Goal: Check status: Check status

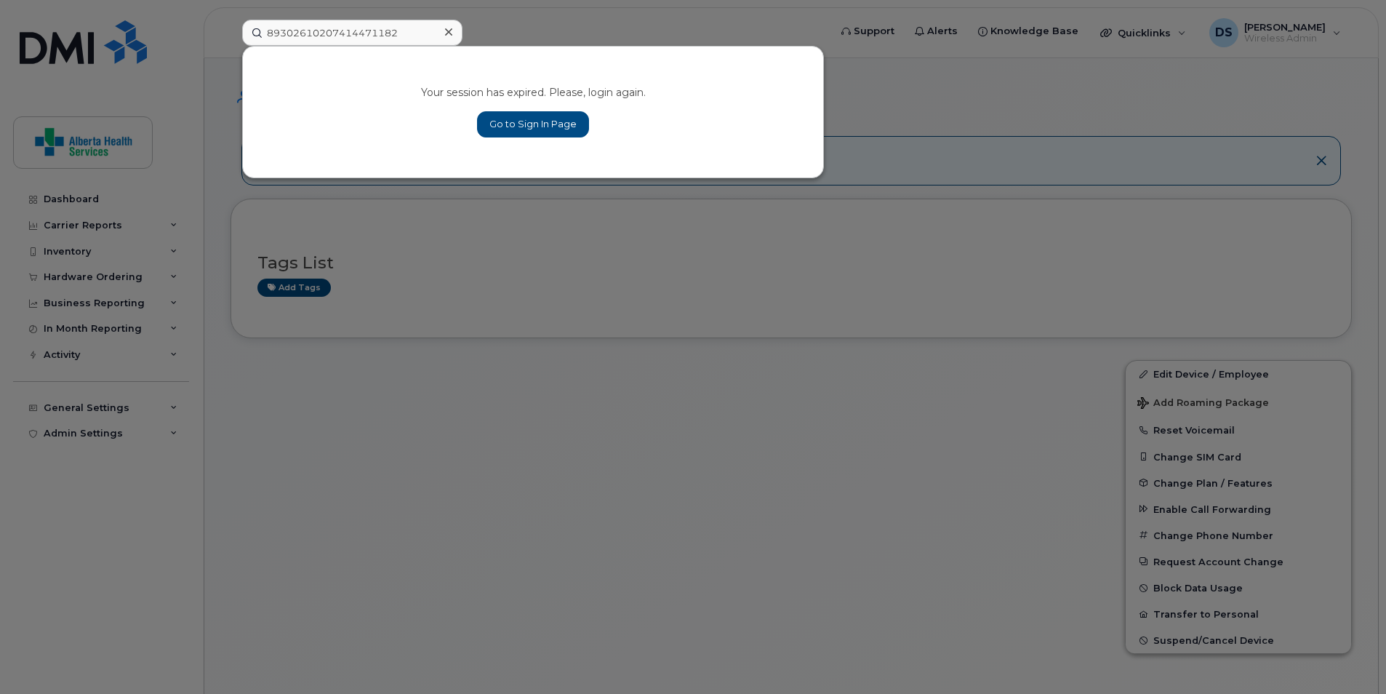
type input "89302610207414471182"
click at [515, 117] on link "Go to Sign In Page" at bounding box center [533, 124] width 112 height 26
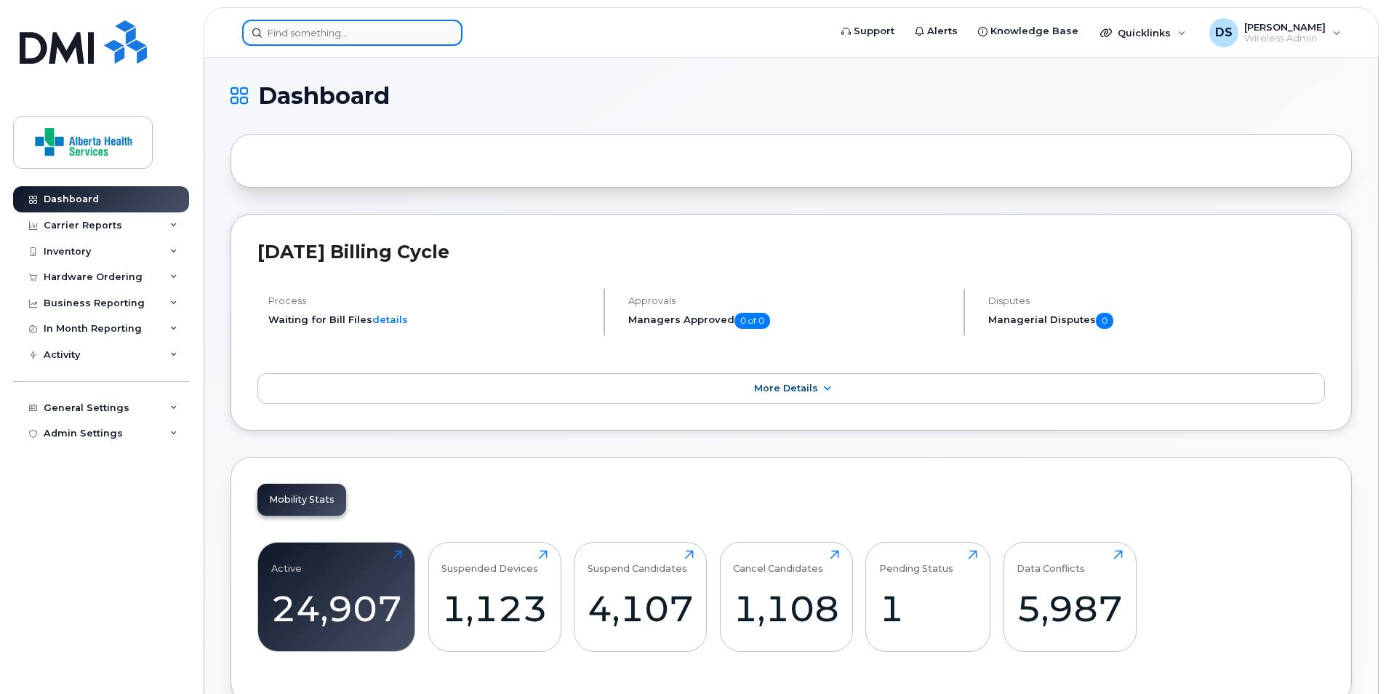
click at [381, 39] on input at bounding box center [352, 33] width 220 height 26
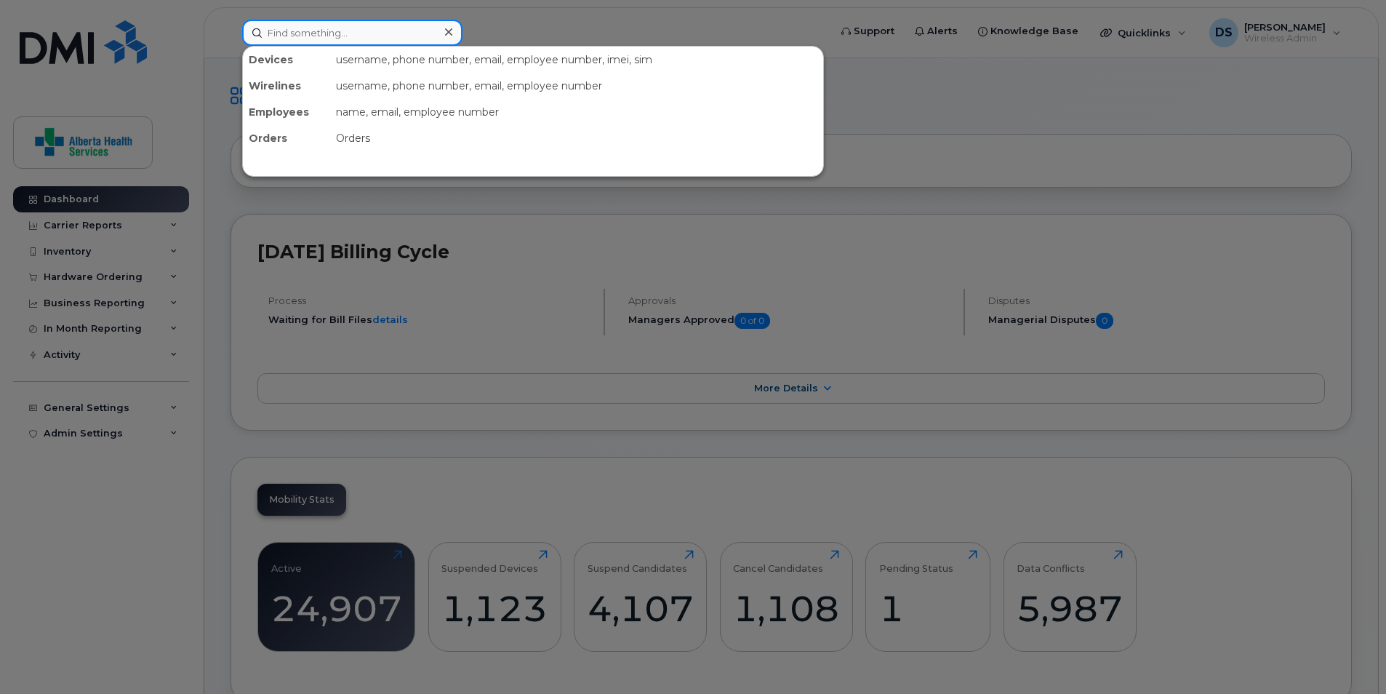
paste input "89302610207414471182"
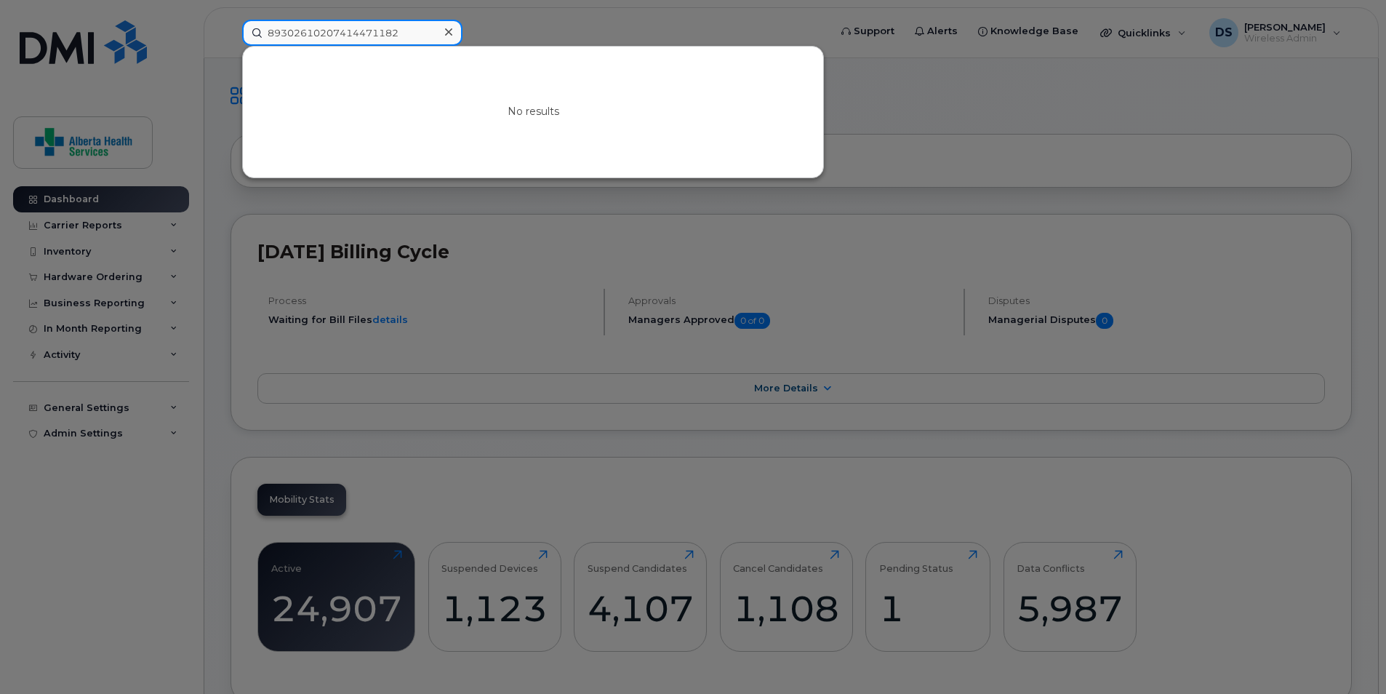
type input "89302610207414471182"
